Goal: Information Seeking & Learning: Learn about a topic

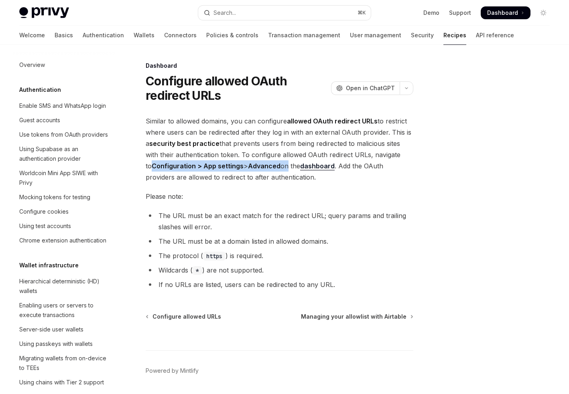
scroll to position [389, 0]
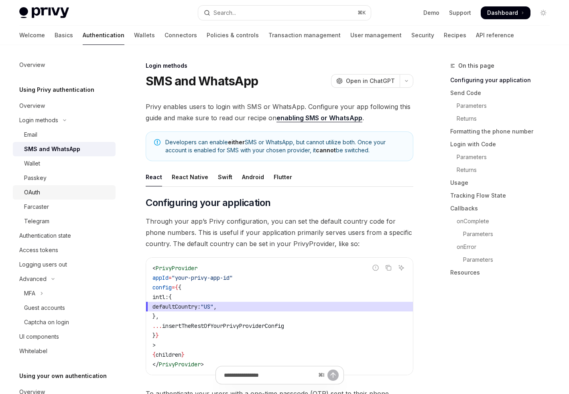
click at [43, 193] on div "OAuth" at bounding box center [67, 193] width 87 height 10
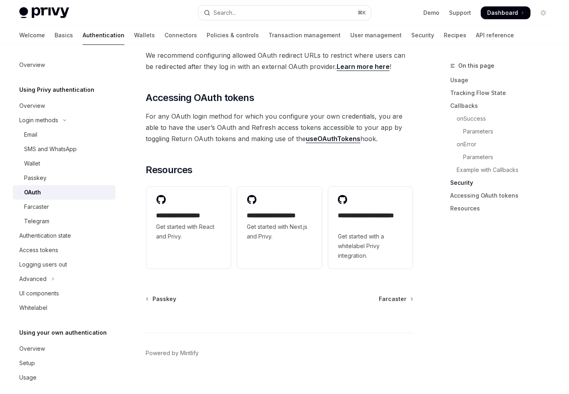
scroll to position [1752, 0]
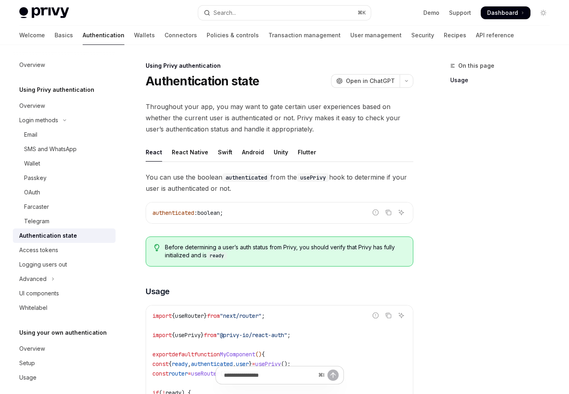
type textarea "*"
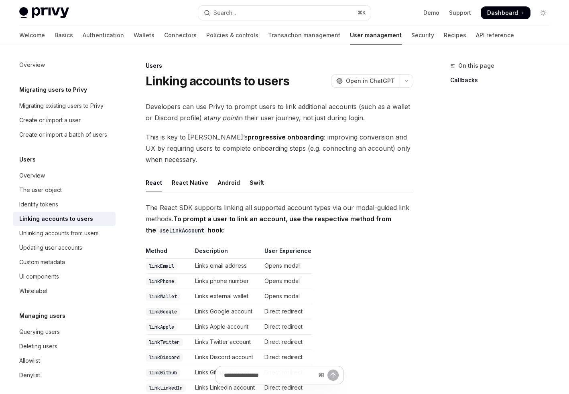
click at [247, 140] on strong "progressive onboarding" at bounding box center [285, 137] width 76 height 8
